Goal: Task Accomplishment & Management: Manage account settings

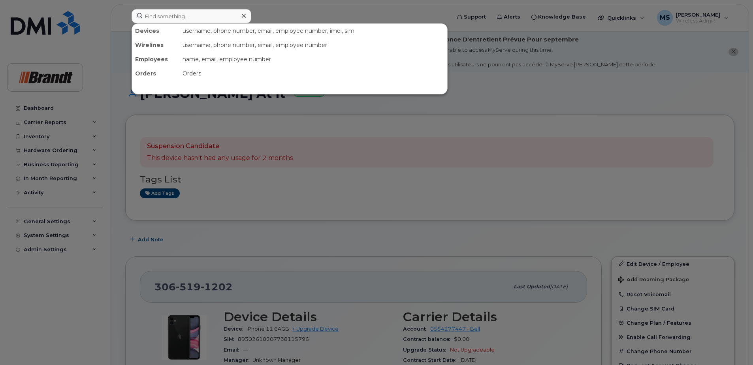
scroll to position [79, 0]
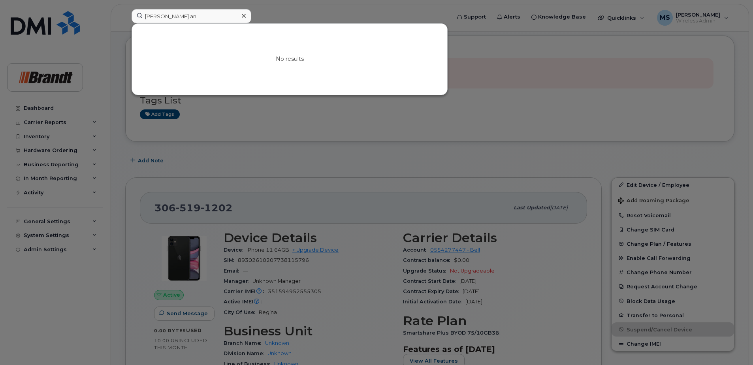
drag, startPoint x: 170, startPoint y: 17, endPoint x: 34, endPoint y: 22, distance: 136.4
click at [125, 22] on div "james an No results" at bounding box center [288, 17] width 326 height 17
drag, startPoint x: 180, startPoint y: 15, endPoint x: -2, endPoint y: 15, distance: 181.4
click at [0, 15] on html "allen an No results Support Alerts Knowledge Base Quicklinks Suspend / Cancel D…" at bounding box center [376, 342] width 753 height 843
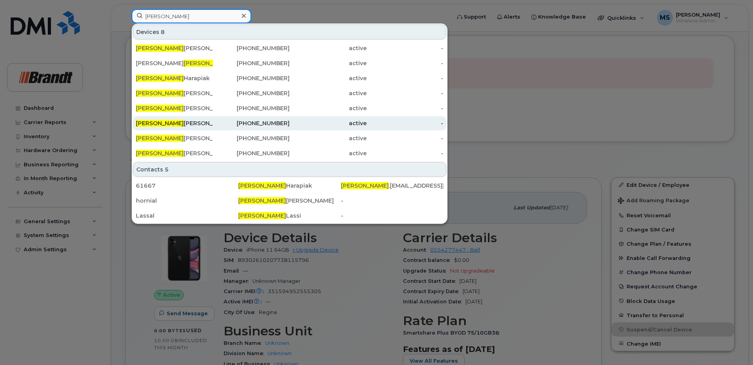
type input "allan"
click at [298, 125] on div "active" at bounding box center [328, 123] width 77 height 8
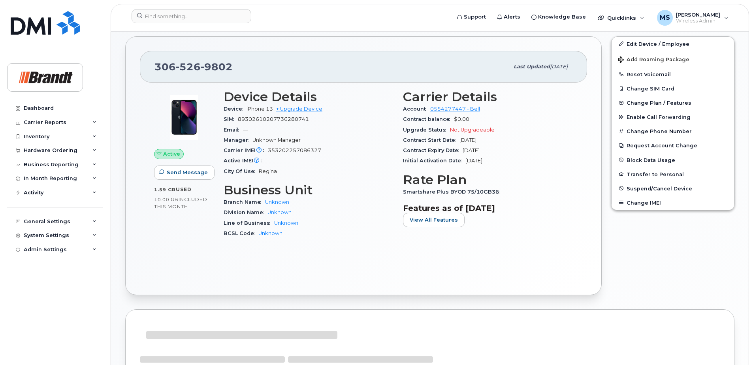
scroll to position [191, 0]
click at [652, 47] on link "Edit Device / Employee" at bounding box center [673, 43] width 123 height 14
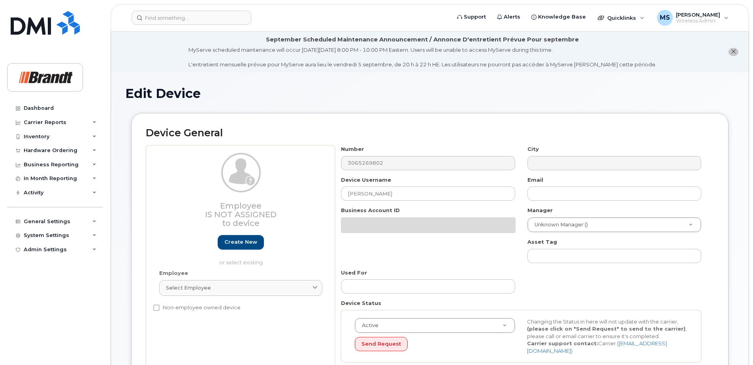
select select "33722384"
select select "34499151"
select select "35132258"
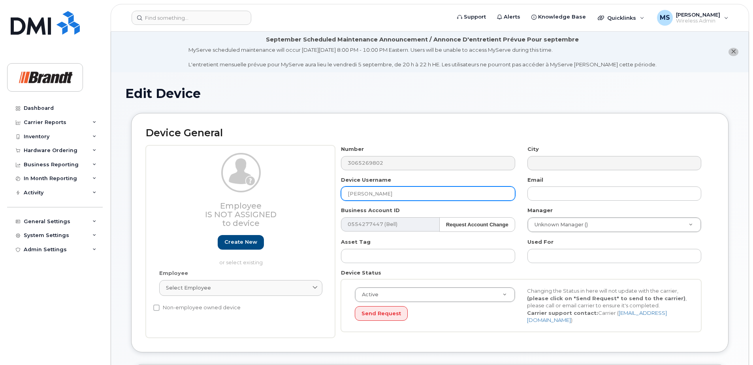
click at [404, 190] on input "Allan Anderson" at bounding box center [428, 194] width 174 height 14
click at [286, 192] on div "Employee Is not assigned to device Create new or select existing Employee Selec…" at bounding box center [430, 241] width 568 height 192
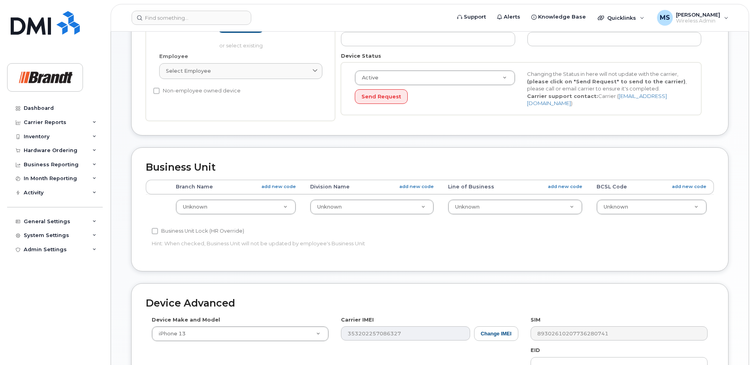
scroll to position [368, 0]
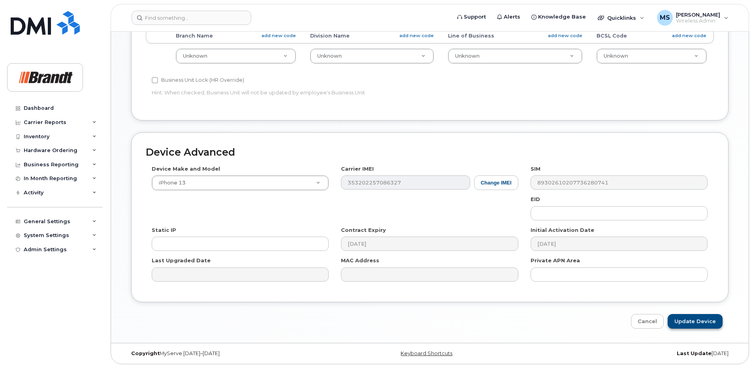
type input "Adam Pauls"
click at [693, 315] on input "Update Device" at bounding box center [695, 321] width 55 height 15
type input "Saving..."
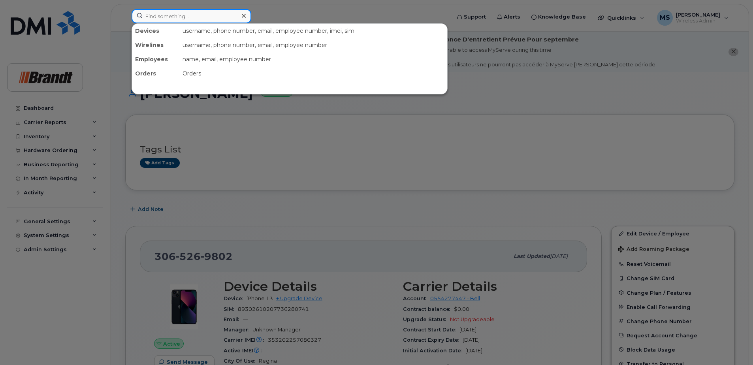
click at [190, 15] on input at bounding box center [192, 16] width 120 height 14
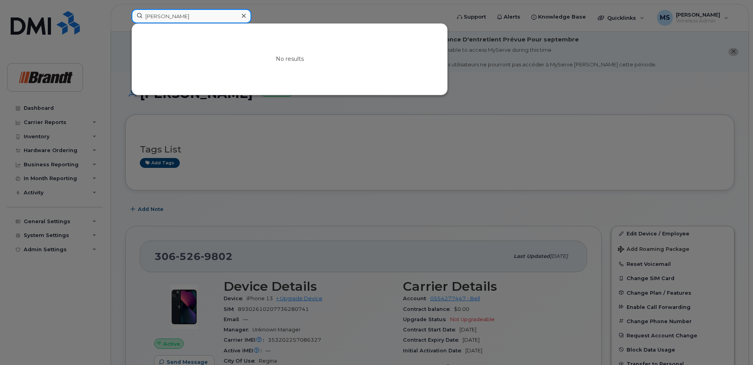
drag, startPoint x: 205, startPoint y: 17, endPoint x: 0, endPoint y: 25, distance: 205.3
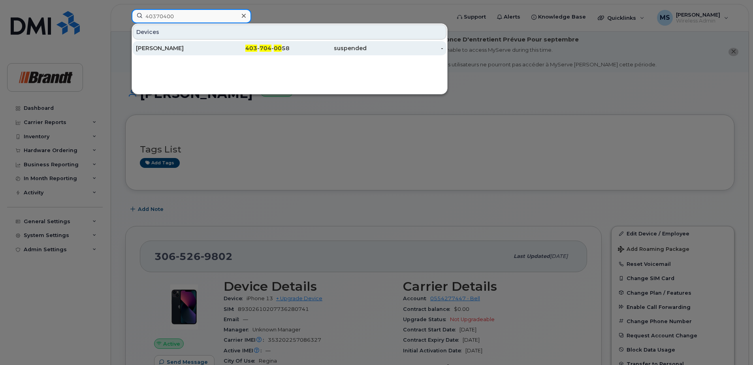
type input "40370400"
click at [291, 51] on div "suspended" at bounding box center [328, 48] width 77 height 8
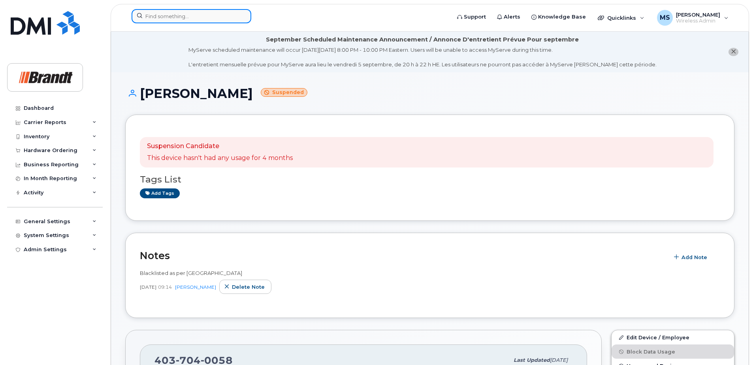
click at [211, 12] on input at bounding box center [192, 16] width 120 height 14
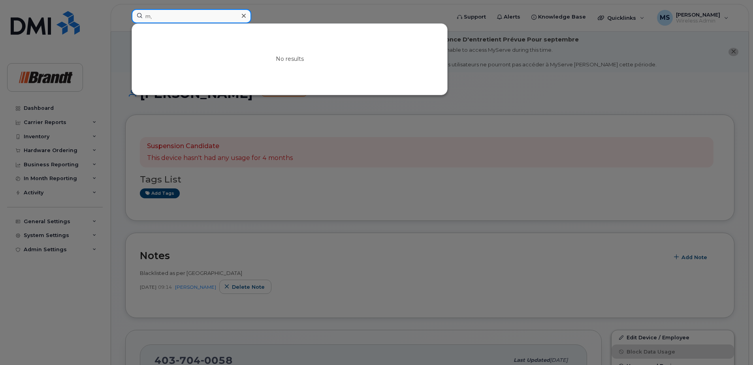
type input "m"
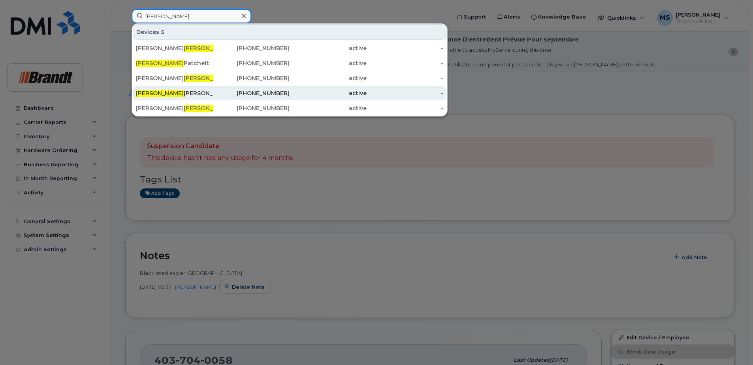
type input "mack"
click at [259, 94] on div "403-916-5051" at bounding box center [251, 93] width 77 height 8
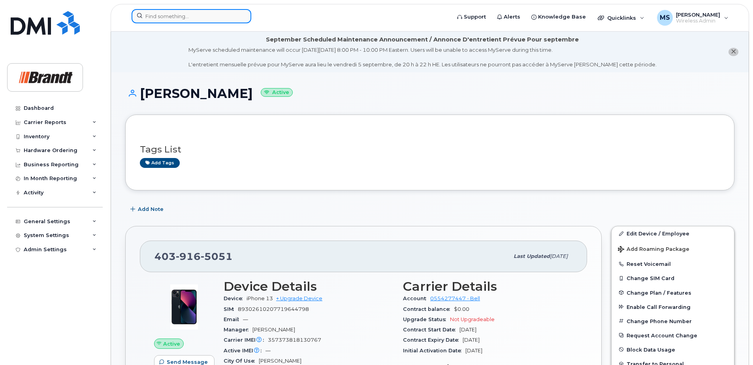
click at [226, 17] on input at bounding box center [192, 16] width 120 height 14
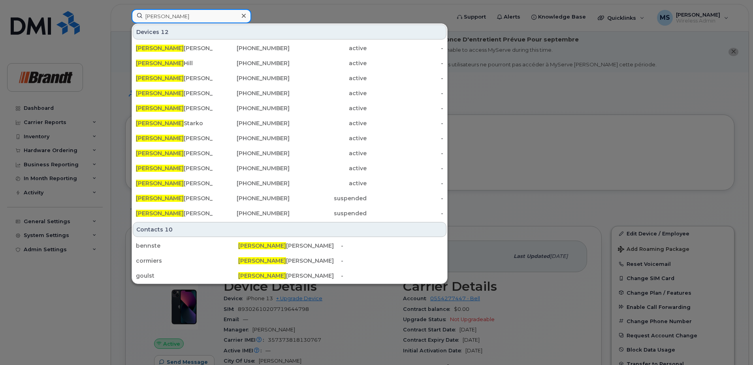
type input "steven"
click at [353, 2] on div at bounding box center [376, 182] width 753 height 365
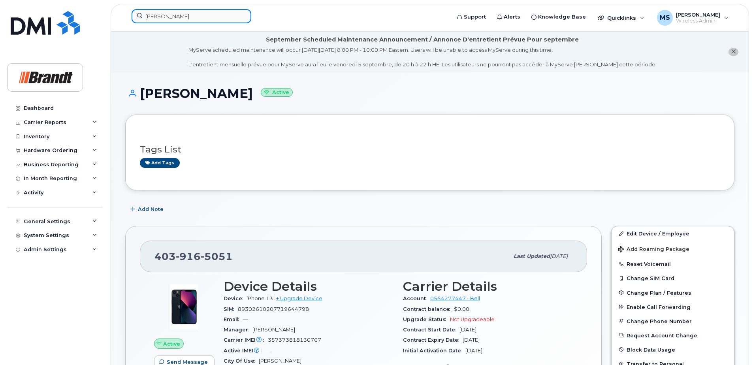
click at [207, 16] on input "steven" at bounding box center [192, 16] width 120 height 14
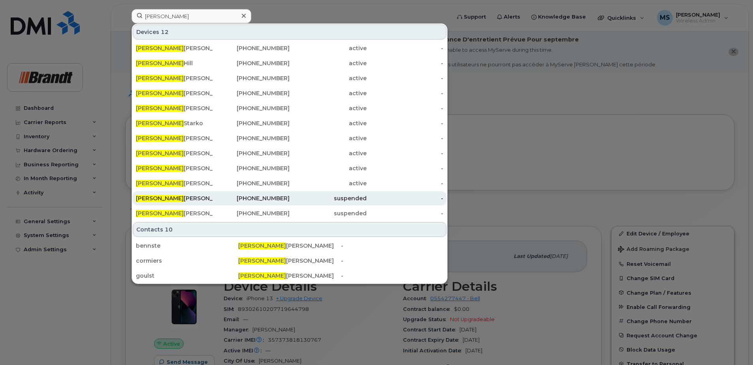
drag, startPoint x: 160, startPoint y: 205, endPoint x: 165, endPoint y: 204, distance: 5.3
click at [160, 205] on div "Steven Harper" at bounding box center [174, 198] width 77 height 14
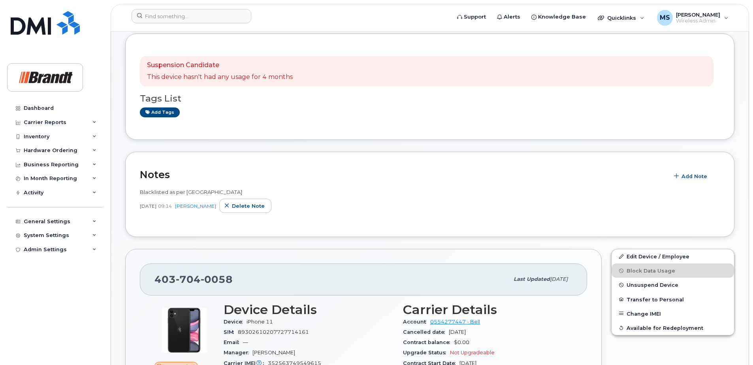
scroll to position [119, 0]
